Goal: Transaction & Acquisition: Download file/media

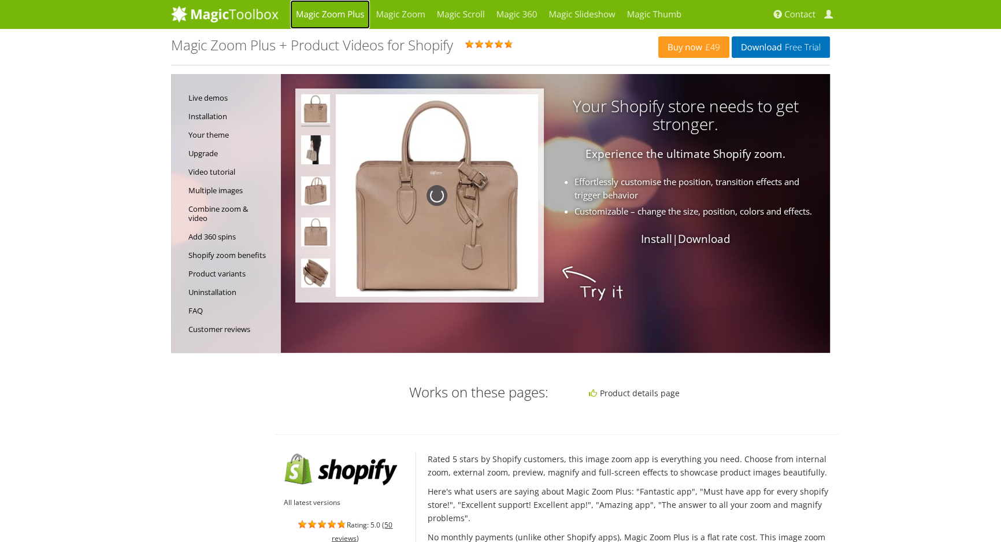
click at [360, 16] on link "Magic Zoom Plus" at bounding box center [330, 14] width 80 height 29
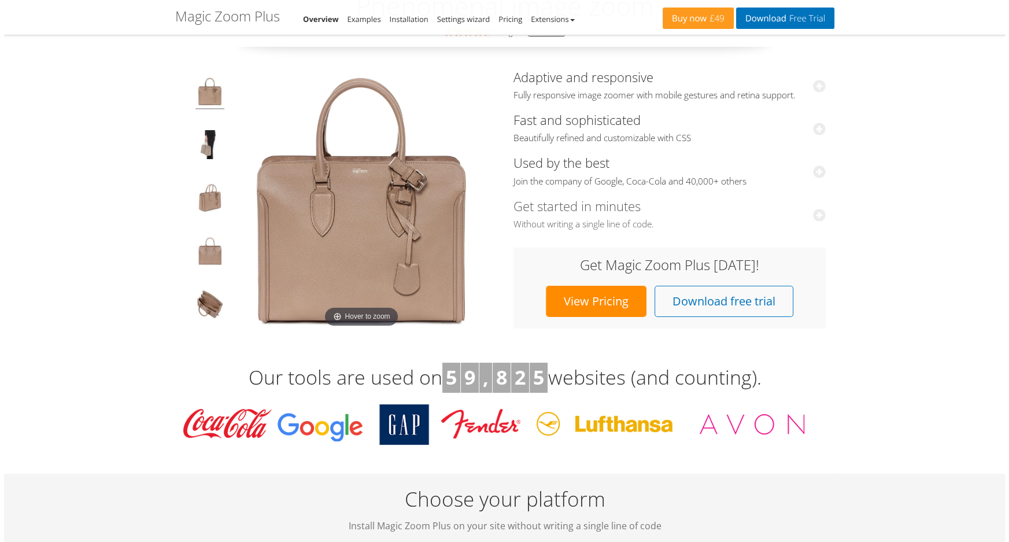
scroll to position [157, 0]
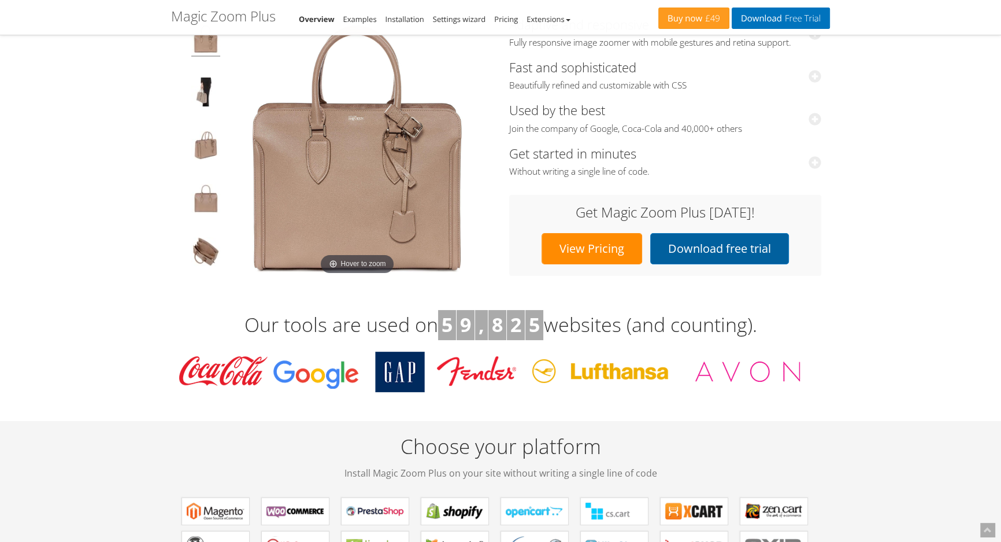
click at [721, 238] on link "Download free trial" at bounding box center [719, 248] width 139 height 31
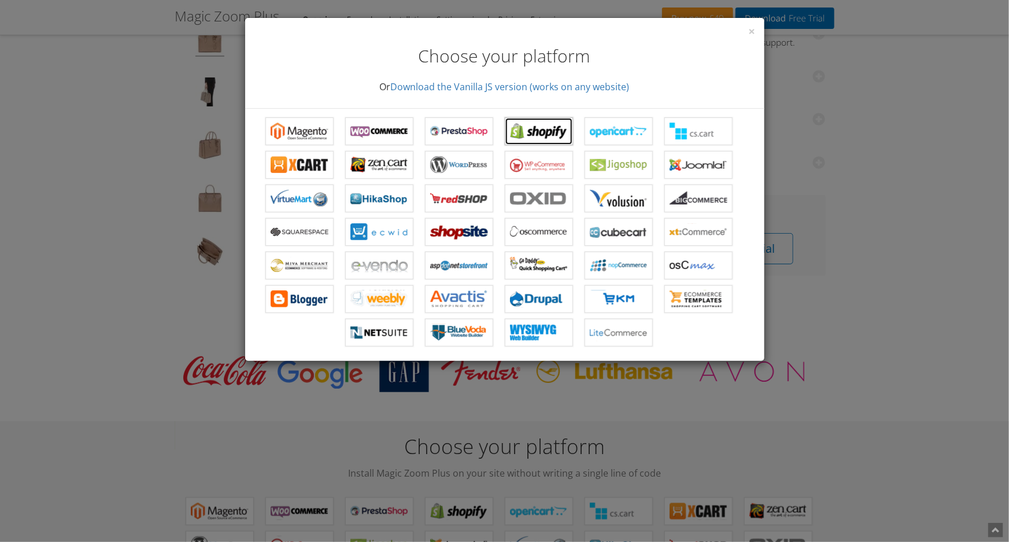
click at [553, 129] on b "Magic Zoom Plus for Shopify" at bounding box center [539, 131] width 58 height 17
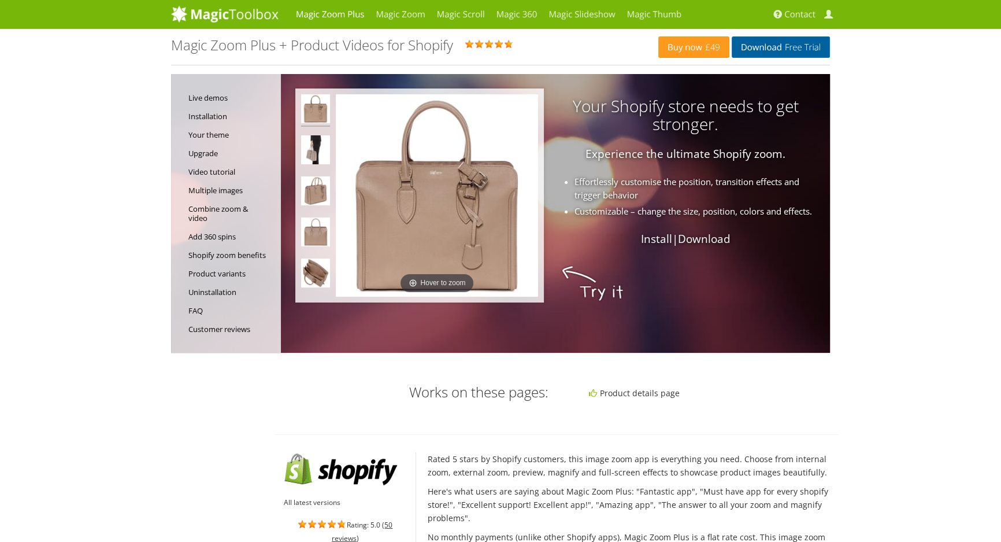
click at [769, 51] on link "Download Free Trial" at bounding box center [781, 46] width 98 height 21
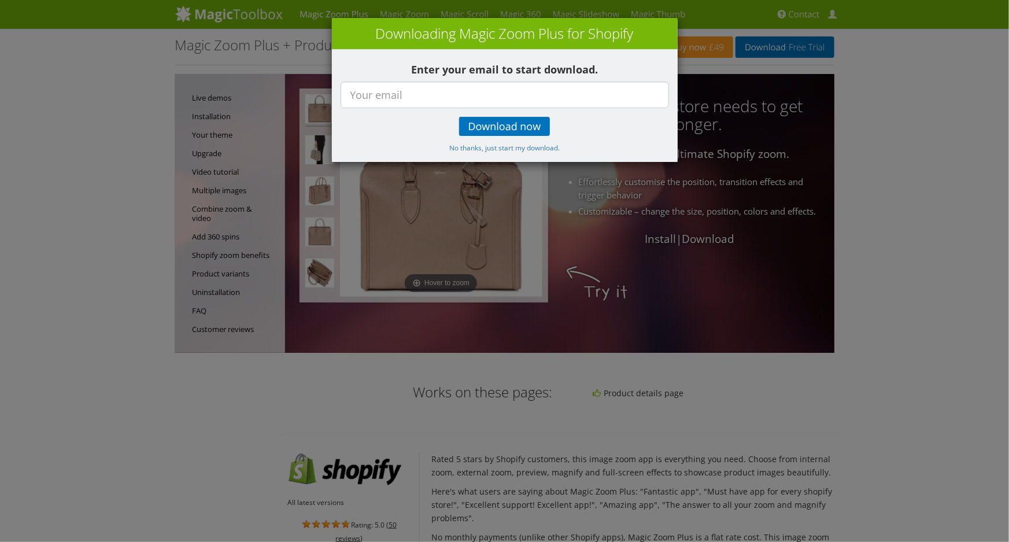
click at [699, 40] on div "× Downloading Magic Zoom Plus for Shopify Enter your email to start download. D…" at bounding box center [504, 271] width 1009 height 542
